Goal: Navigation & Orientation: Find specific page/section

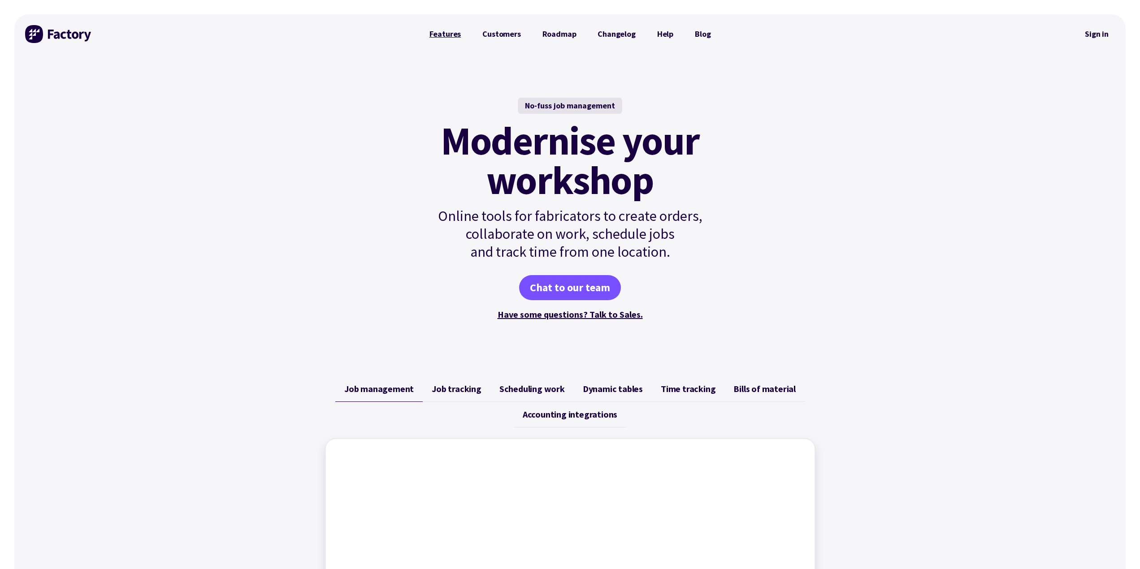
click at [439, 31] on link "Features" at bounding box center [445, 34] width 53 height 18
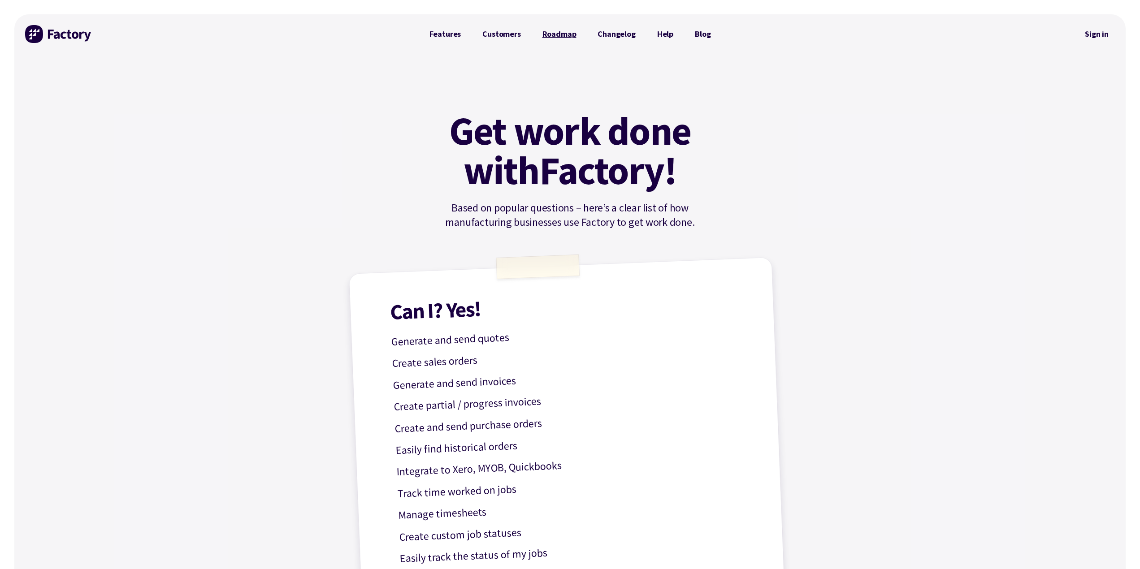
click at [563, 33] on link "Roadmap" at bounding box center [560, 34] width 56 height 18
